Goal: Entertainment & Leisure: Consume media (video, audio)

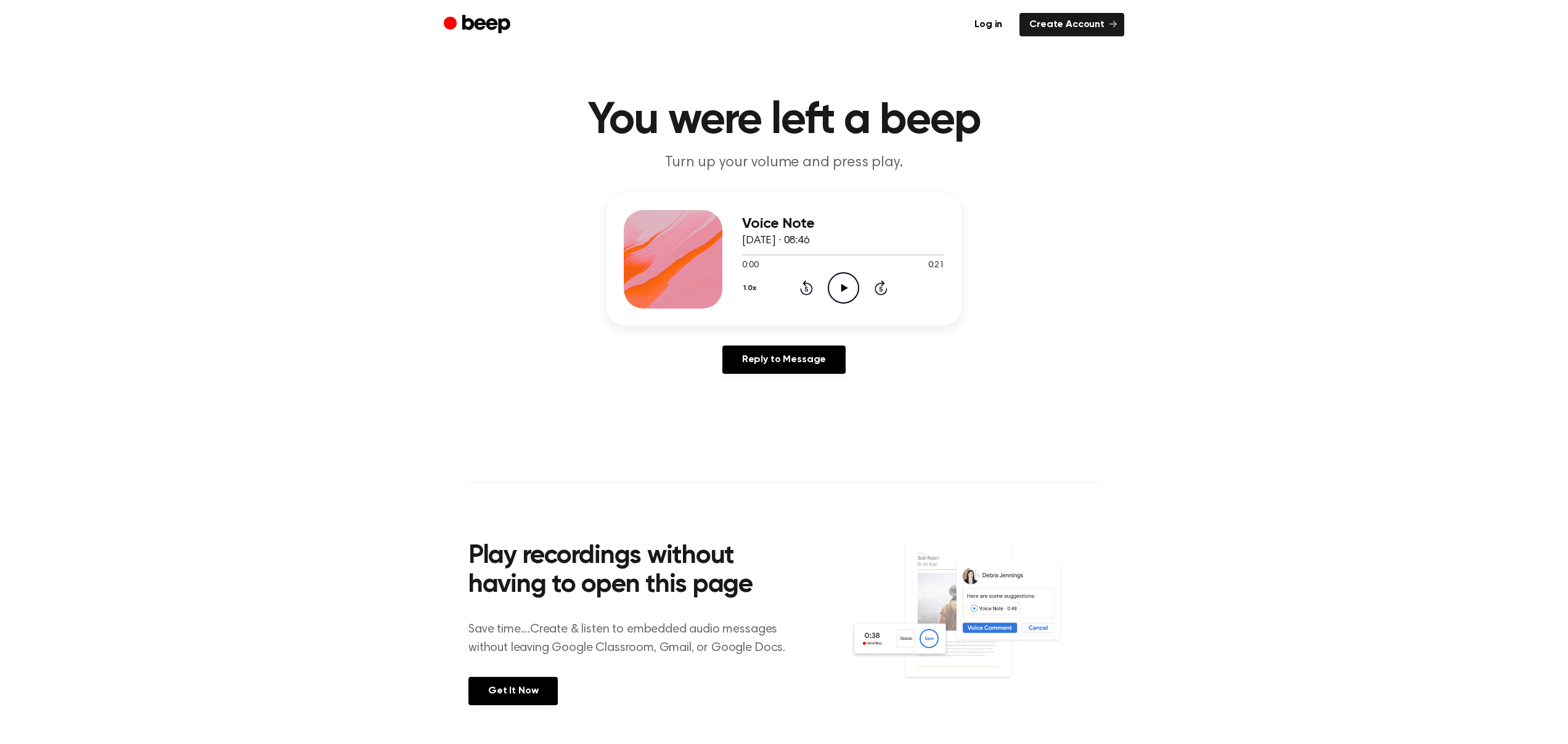
click at [853, 288] on icon "Play Audio" at bounding box center [843, 288] width 32 height 32
click at [837, 288] on icon "Play Audio" at bounding box center [843, 288] width 32 height 32
click at [842, 289] on icon "Pause Audio" at bounding box center [843, 288] width 32 height 32
click at [803, 288] on icon "Rewind 5 seconds" at bounding box center [805, 288] width 13 height 16
click at [839, 287] on icon "Play Audio" at bounding box center [843, 288] width 32 height 32
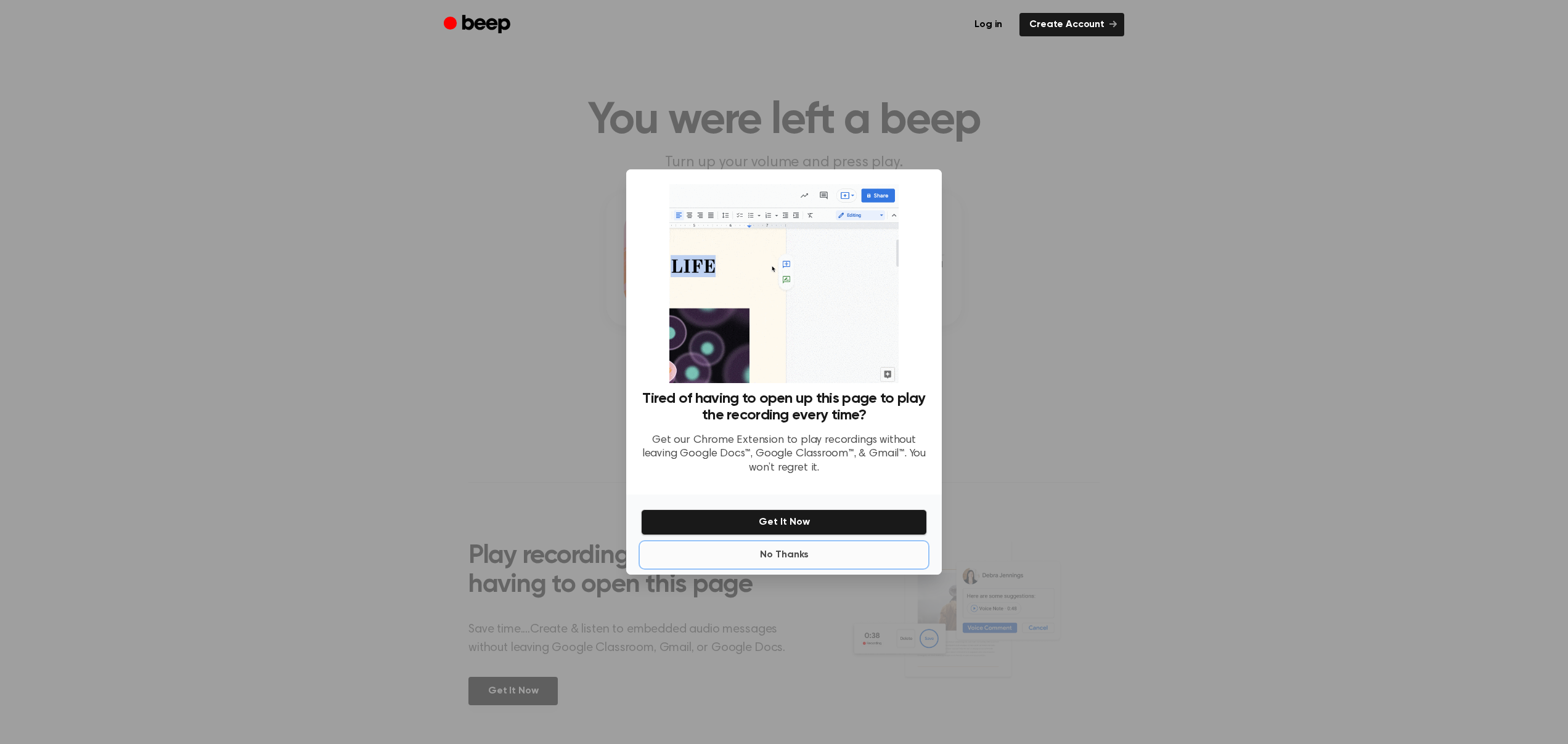
click at [773, 558] on button "No Thanks" at bounding box center [784, 555] width 286 height 25
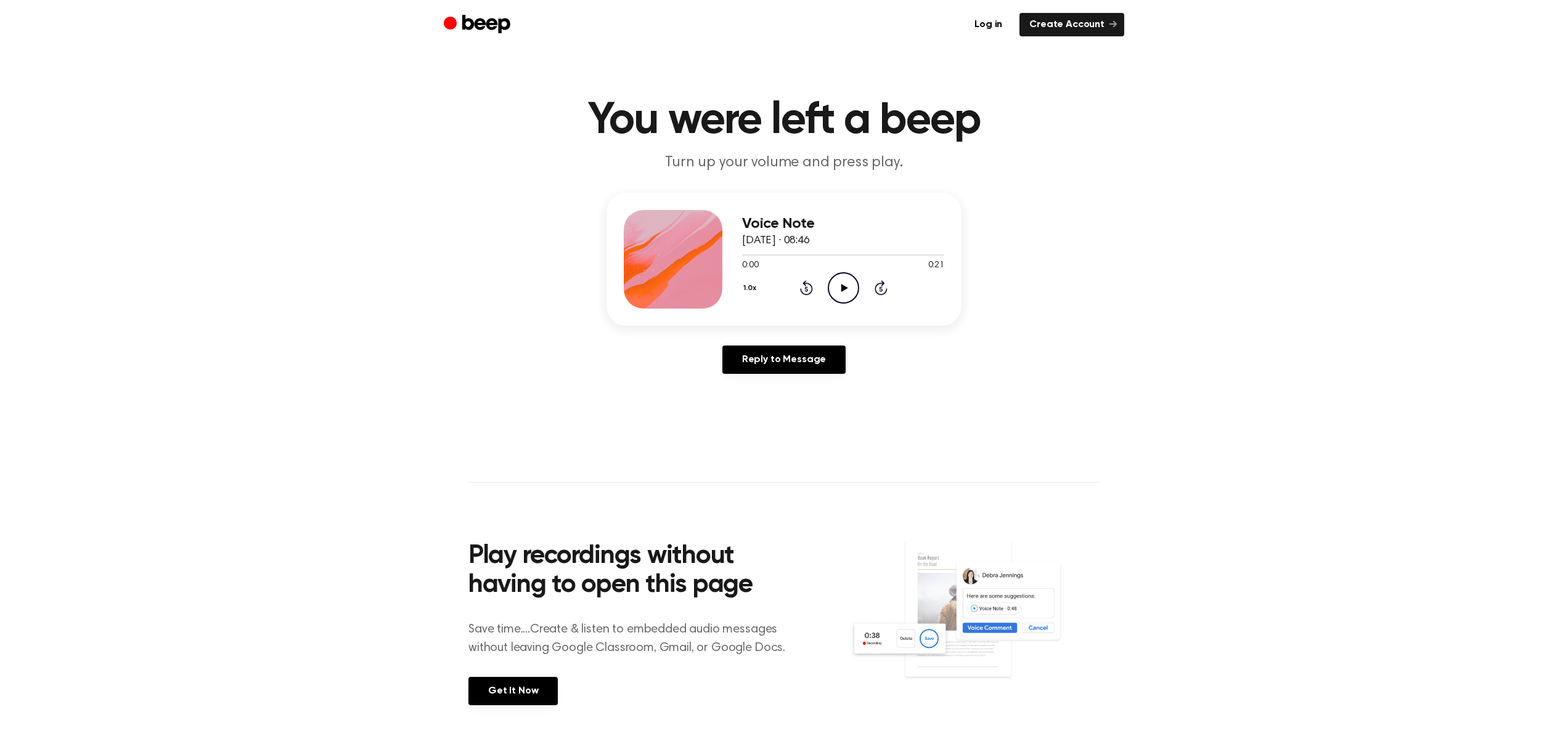
click at [847, 281] on icon "Play Audio" at bounding box center [843, 288] width 32 height 32
click at [845, 286] on icon at bounding box center [843, 288] width 6 height 8
click at [845, 286] on icon at bounding box center [844, 288] width 7 height 8
click at [845, 286] on icon at bounding box center [843, 288] width 6 height 8
click at [845, 286] on icon at bounding box center [844, 288] width 7 height 8
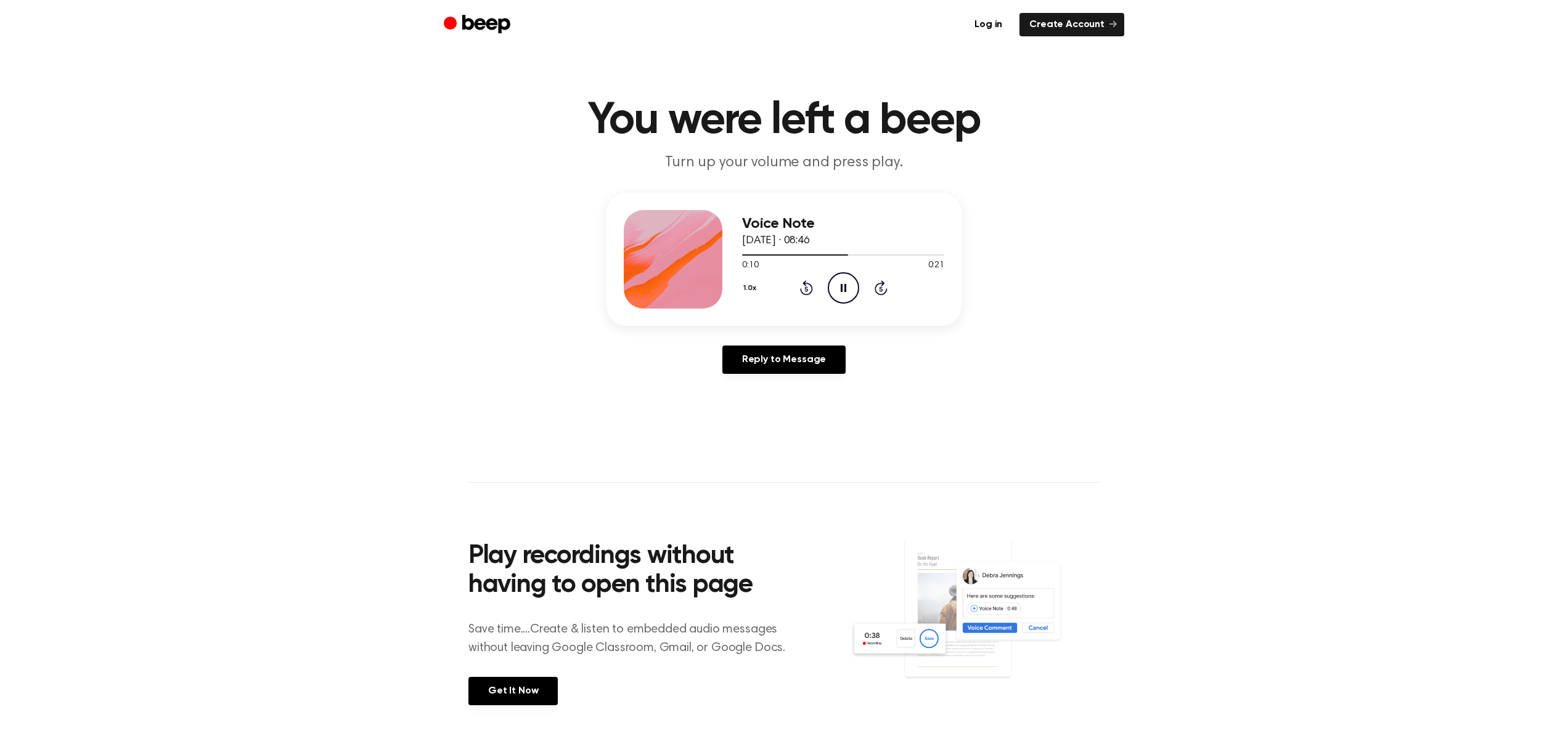
click at [845, 286] on icon at bounding box center [843, 288] width 6 height 8
click at [845, 286] on icon at bounding box center [844, 288] width 7 height 8
click at [845, 286] on icon at bounding box center [843, 288] width 6 height 8
click at [804, 292] on icon "Rewind 5 seconds" at bounding box center [805, 288] width 13 height 16
click at [836, 290] on icon "Play Audio" at bounding box center [843, 288] width 32 height 32
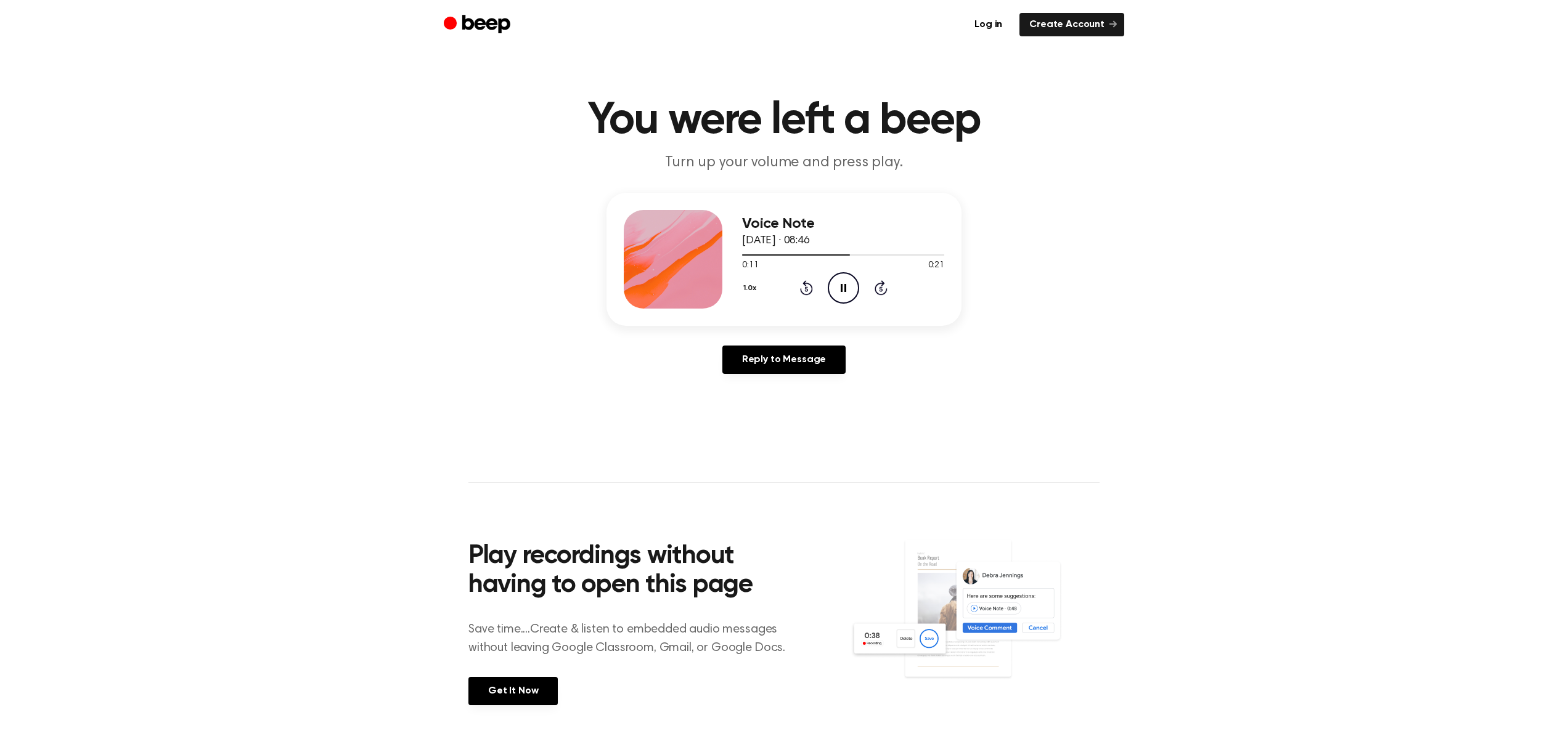
click at [806, 289] on icon "Rewind 5 seconds" at bounding box center [805, 288] width 13 height 16
click at [842, 290] on icon "Pause Audio" at bounding box center [843, 288] width 32 height 32
drag, startPoint x: 842, startPoint y: 290, endPoint x: 843, endPoint y: 250, distance: 40.0
click at [843, 250] on div "Voice Note [DATE] · 08:46 0:15 0:21 Your browser does not support the [object O…" at bounding box center [843, 259] width 202 height 99
click at [855, 252] on div at bounding box center [843, 255] width 202 height 10
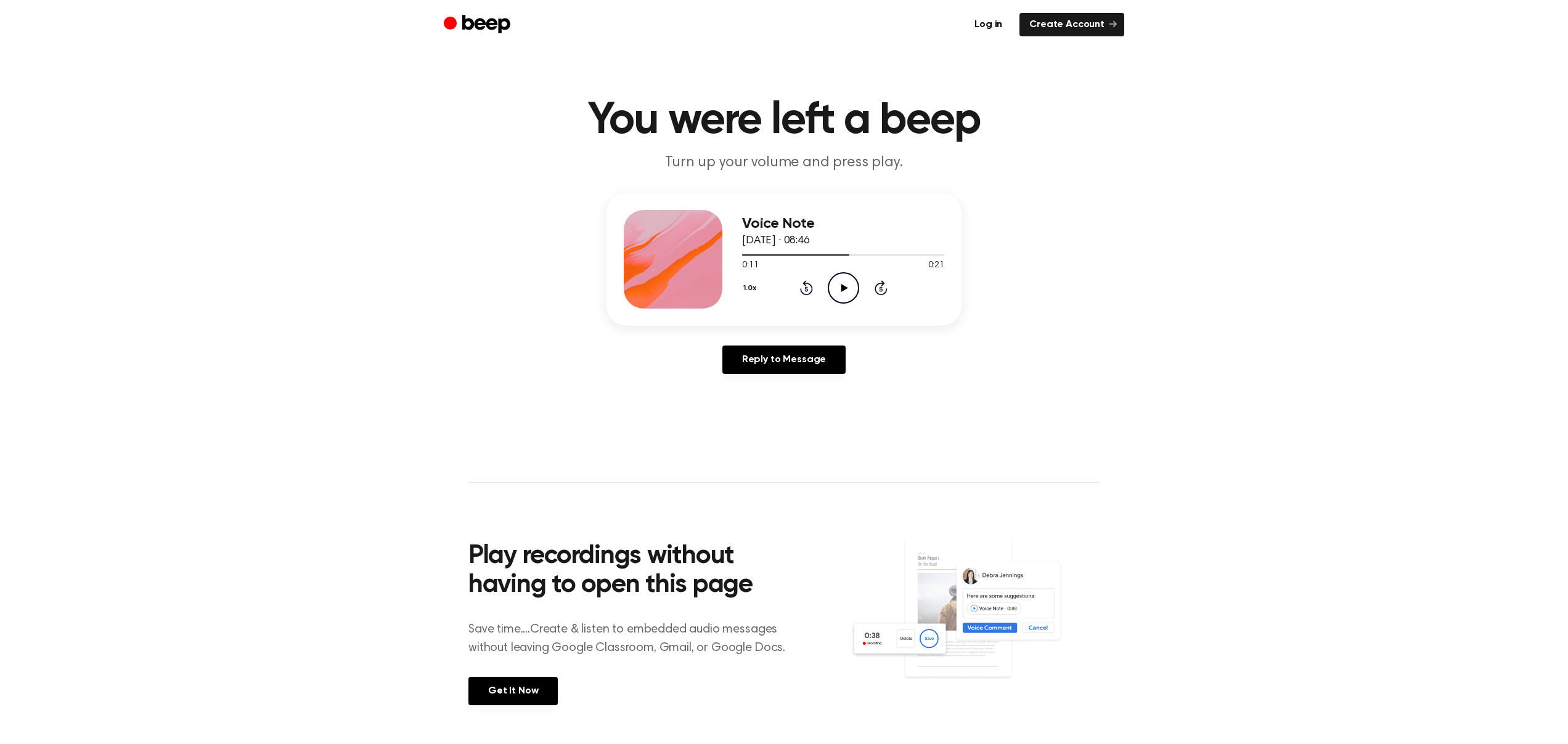
click at [839, 285] on icon "Play Audio" at bounding box center [843, 288] width 32 height 32
click at [839, 285] on icon "Pause Audio" at bounding box center [843, 288] width 32 height 32
click at [837, 252] on div at bounding box center [843, 255] width 202 height 10
click at [837, 275] on icon "Play Audio" at bounding box center [843, 288] width 32 height 32
click at [837, 275] on icon "Pause Audio" at bounding box center [843, 288] width 32 height 32
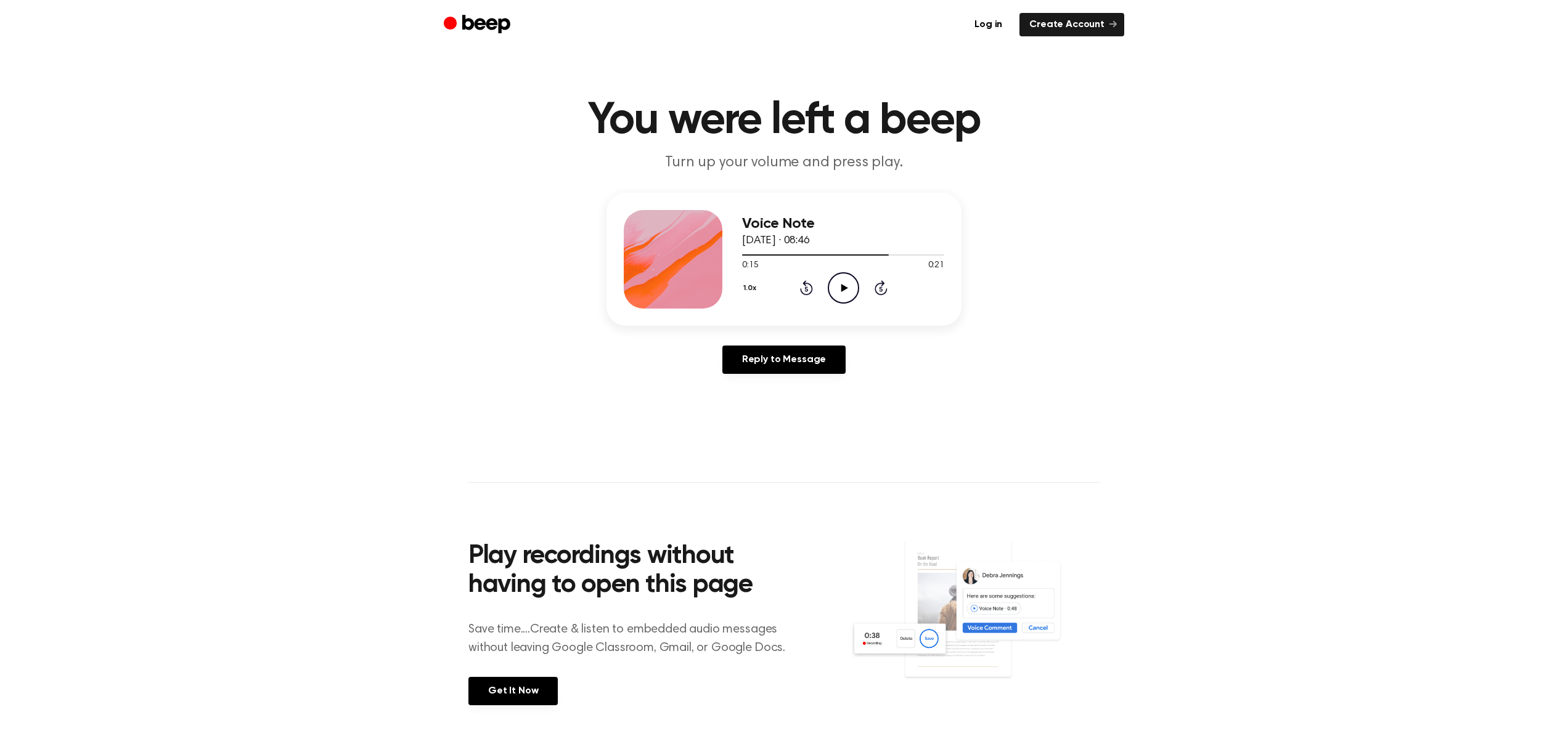
click at [837, 275] on icon "Play Audio" at bounding box center [843, 288] width 32 height 32
click at [880, 256] on div at bounding box center [843, 255] width 202 height 10
click at [844, 288] on icon at bounding box center [843, 288] width 6 height 8
click at [891, 252] on div at bounding box center [843, 255] width 202 height 10
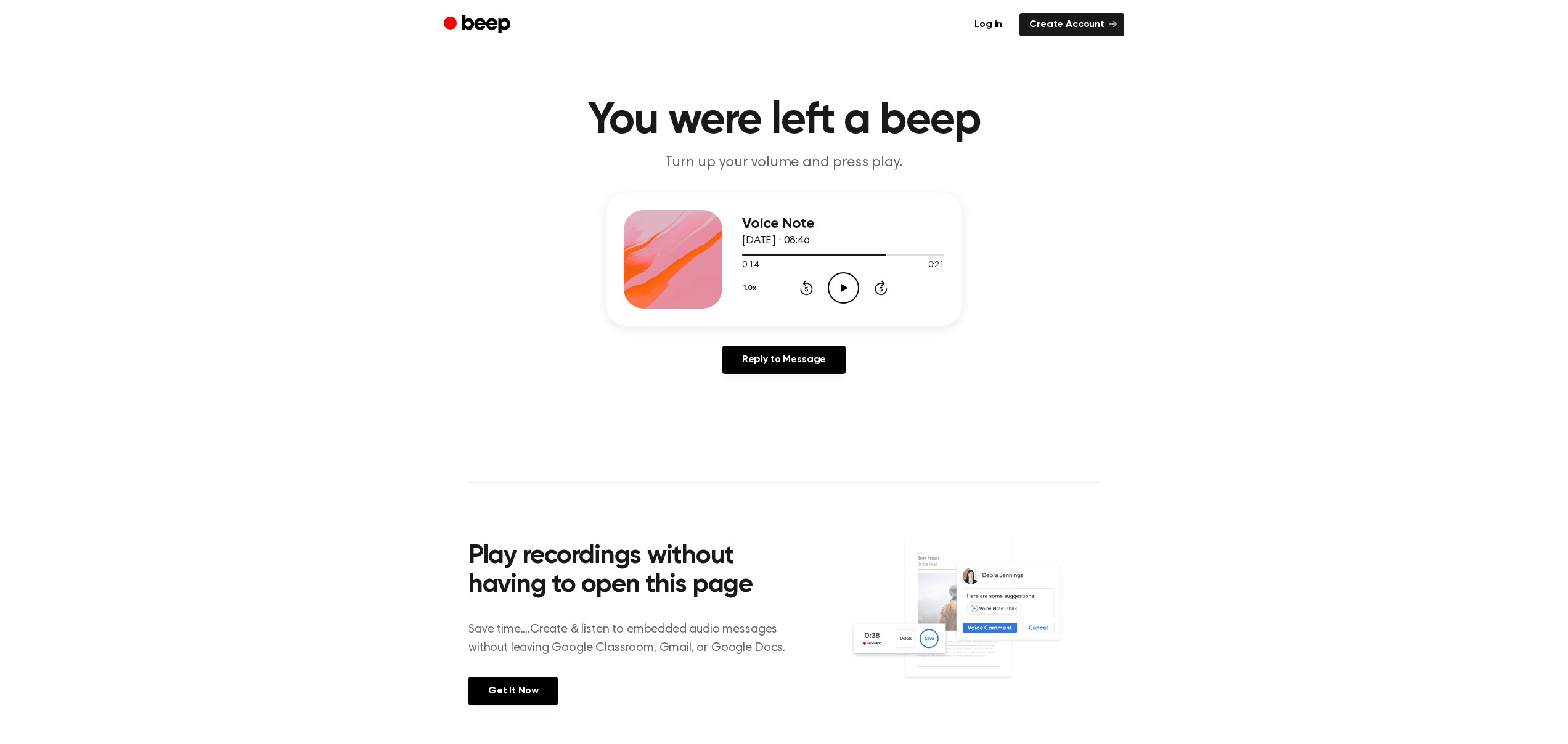
click at [848, 276] on icon "Play Audio" at bounding box center [843, 288] width 32 height 32
click at [848, 276] on icon "Pause Audio" at bounding box center [843, 288] width 32 height 32
click at [900, 253] on div at bounding box center [843, 255] width 202 height 10
click at [847, 281] on icon "Play Audio" at bounding box center [843, 288] width 32 height 32
click at [847, 281] on icon "Pause Audio" at bounding box center [843, 288] width 32 height 32
